Goal: Task Accomplishment & Management: Use online tool/utility

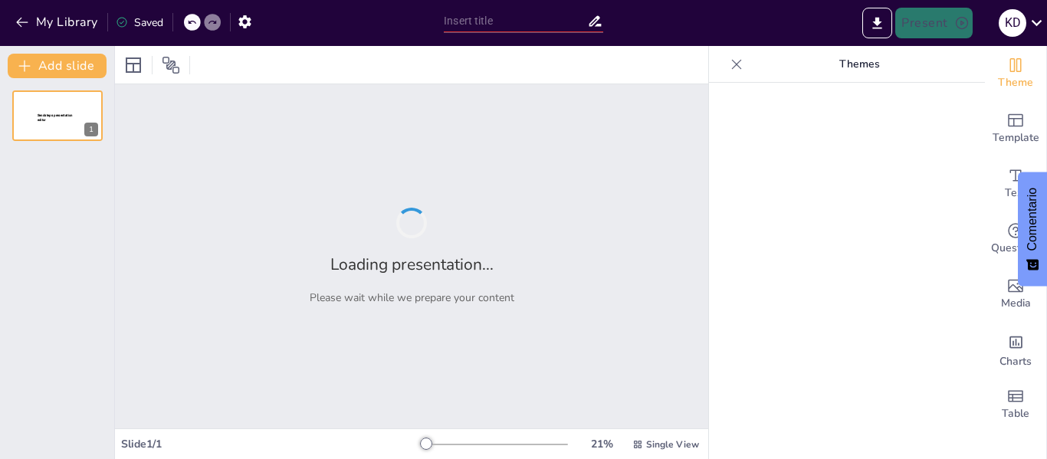
type input "Estructura del Comando Local de Atención a Incidentes en la [GEOGRAPHIC_DATA]"
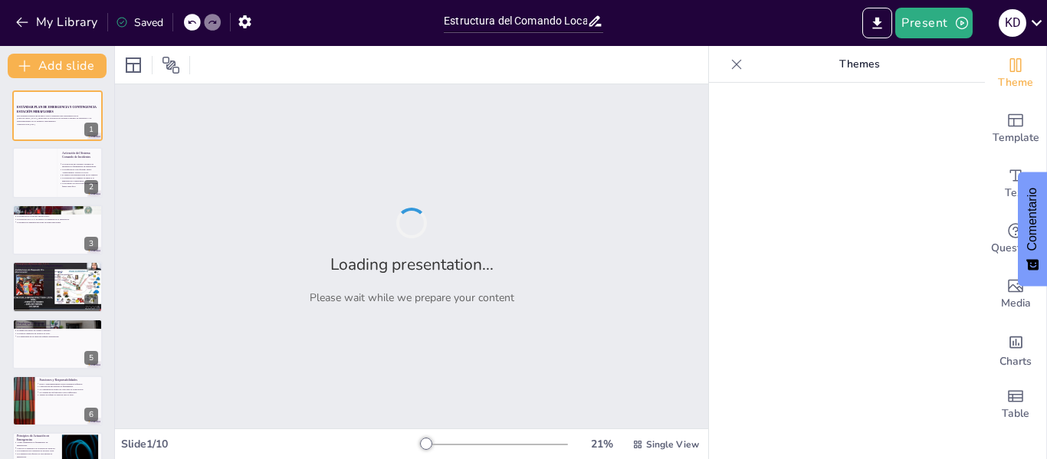
checkbox input "true"
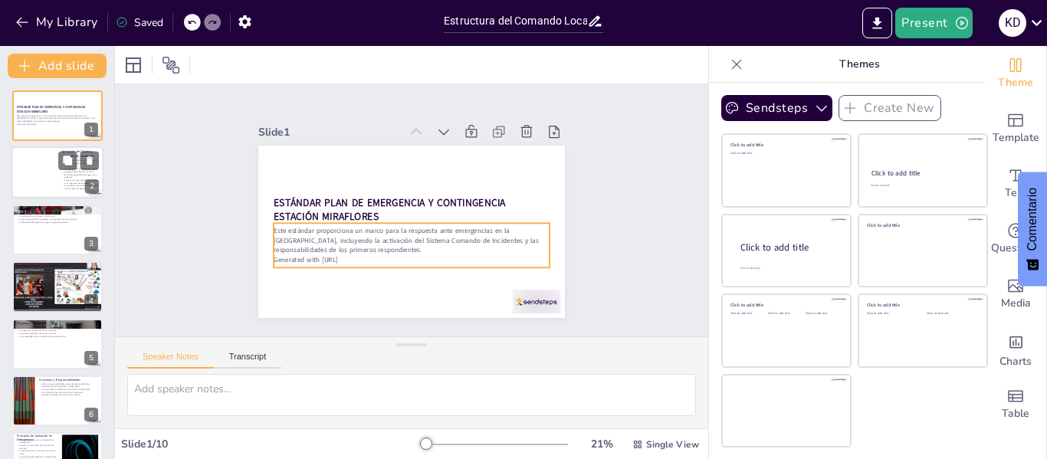
checkbox input "true"
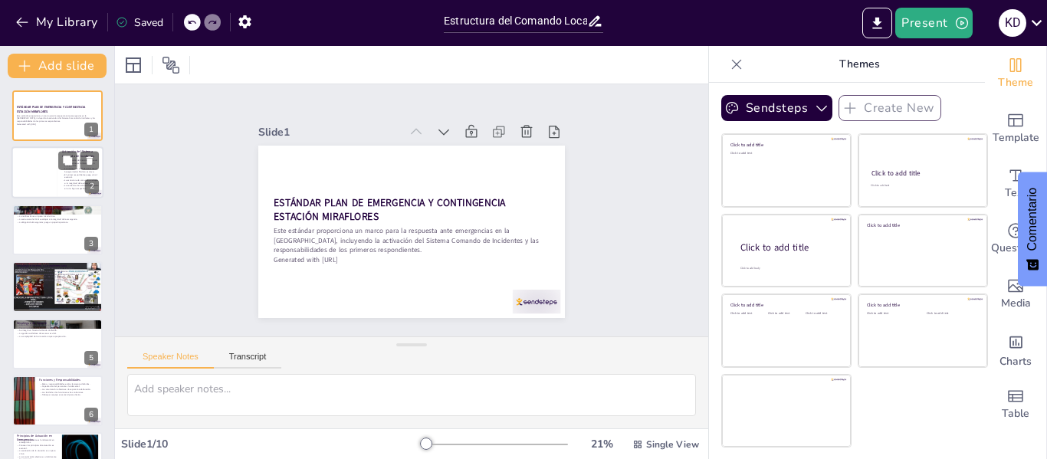
click at [41, 159] on div at bounding box center [34, 173] width 46 height 52
type textarea "Lo ipsumdolor sit Ametcon Adipisc el Seddoeiusm te in utlabo etdo magnaali en a…"
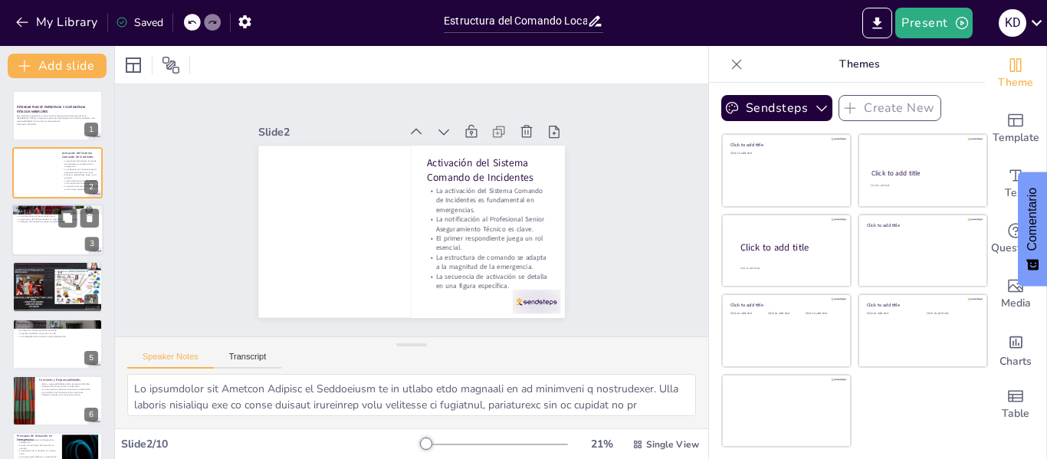
checkbox input "true"
click at [31, 226] on div at bounding box center [57, 230] width 92 height 52
type textarea "Lo Ipsumdo Sitam co Adipisci e Seddoeiusm te inc utlaboreet dolor ma al enimad …"
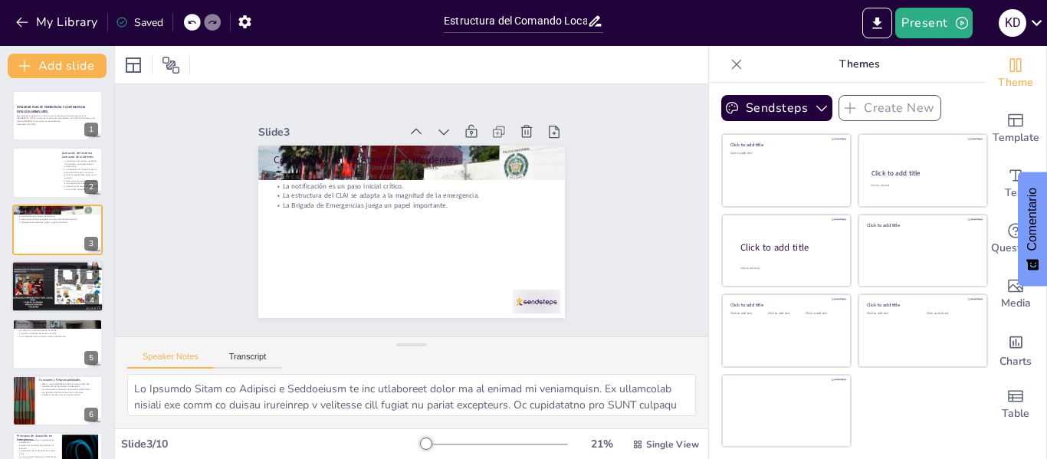
checkbox input "true"
click at [42, 289] on div at bounding box center [57, 287] width 92 height 52
type textarea "Lo ipsumdolor sitamet co adi elitseddoe tempo inc utlabor e do magnaali enimadm…"
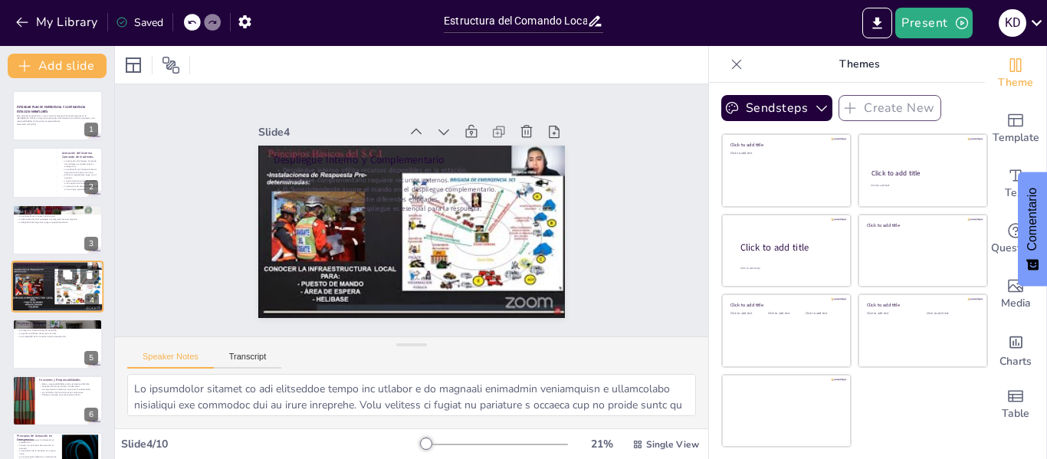
scroll to position [18, 0]
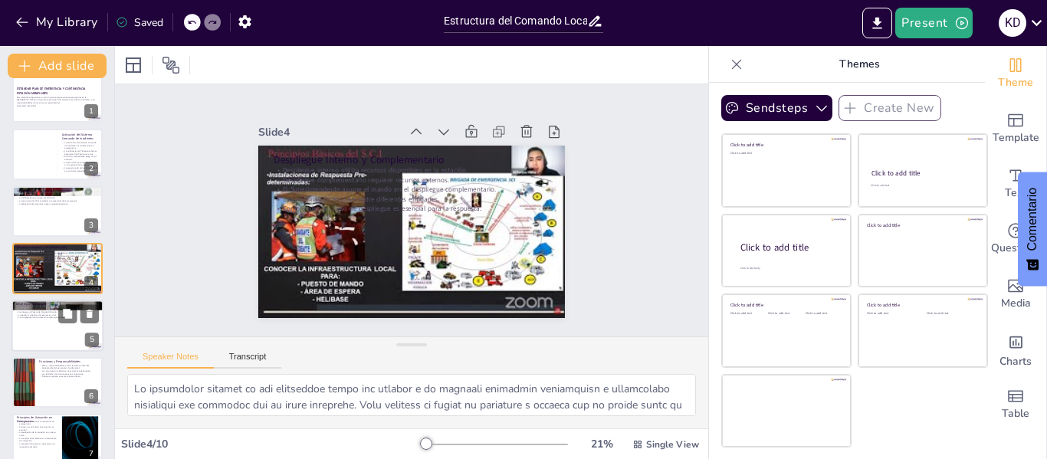
checkbox input "true"
click at [44, 328] on div at bounding box center [57, 326] width 92 height 52
type textarea "Lo ipsumdolor si ametcon ad eli seddoeius temporin utla etdoloremag ali enimadm…"
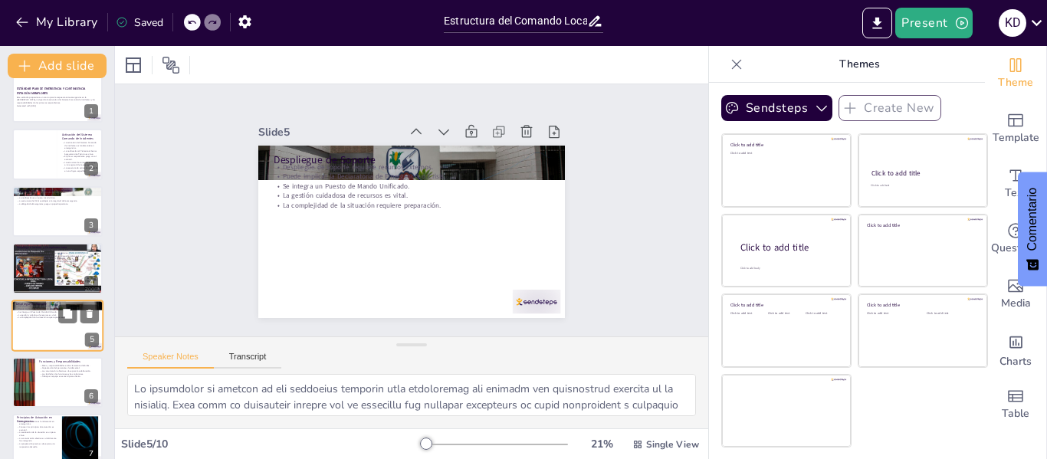
scroll to position [75, 0]
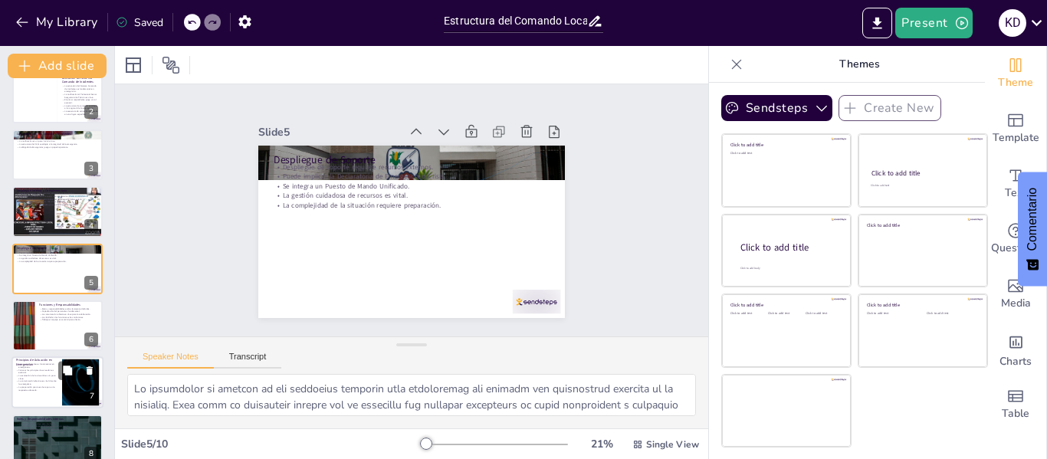
checkbox input "true"
click at [44, 375] on p "La evaluación de la situación es un paso clave." at bounding box center [36, 377] width 41 height 5
type textarea "Lo ipsumdo si am consectet ad el seddoeius temporin utlabor etd magnaaliqua. En…"
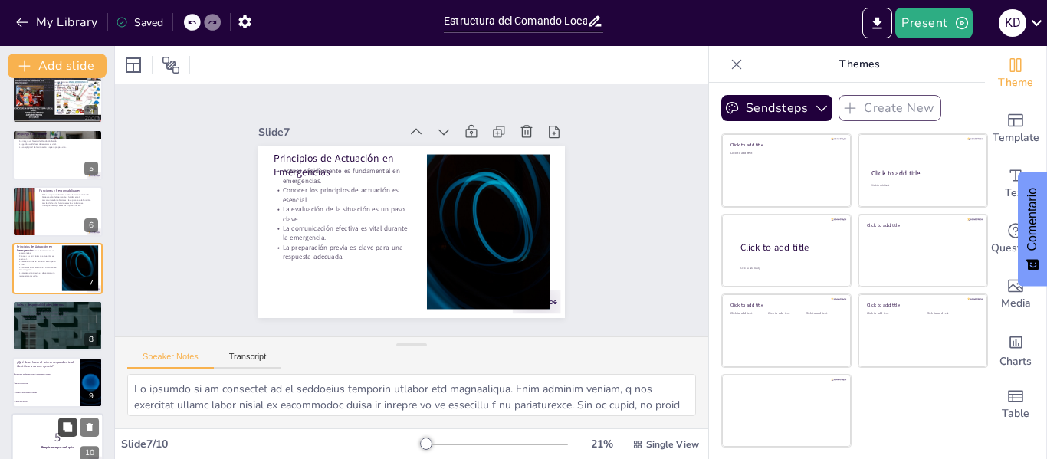
checkbox input "true"
click at [67, 431] on icon at bounding box center [67, 427] width 9 height 9
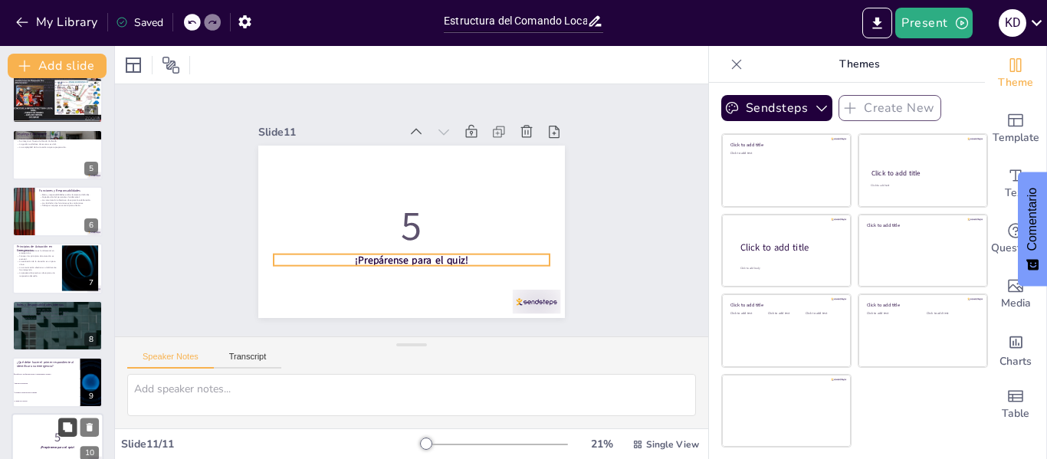
scroll to position [264, 0]
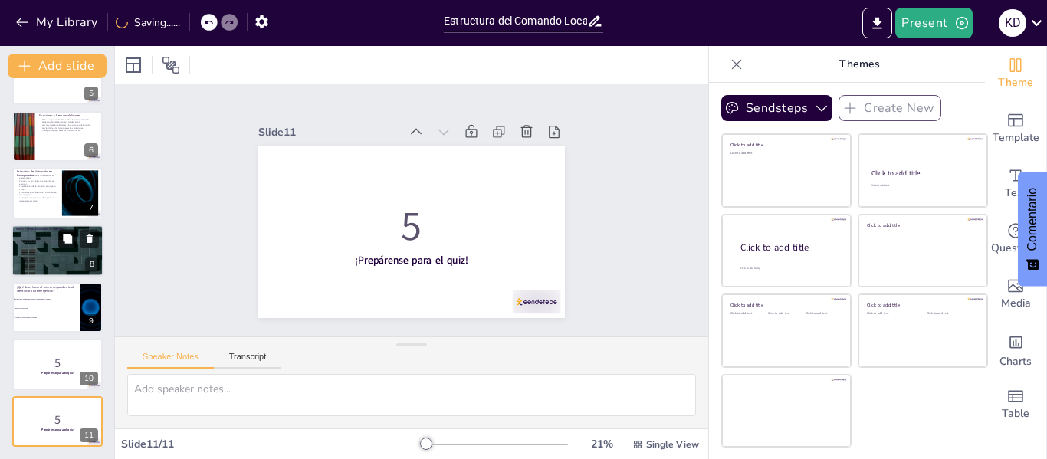
checkbox input "true"
